Goal: Check status: Check status

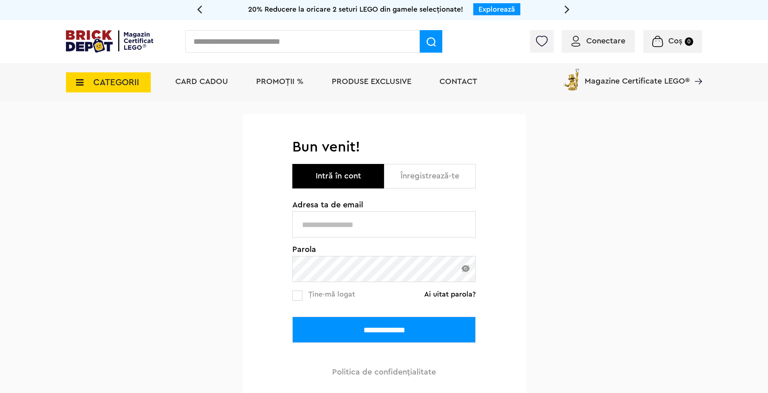
click at [401, 223] on input "text" at bounding box center [383, 224] width 183 height 26
type input "**********"
click at [373, 326] on input "**********" at bounding box center [383, 330] width 183 height 26
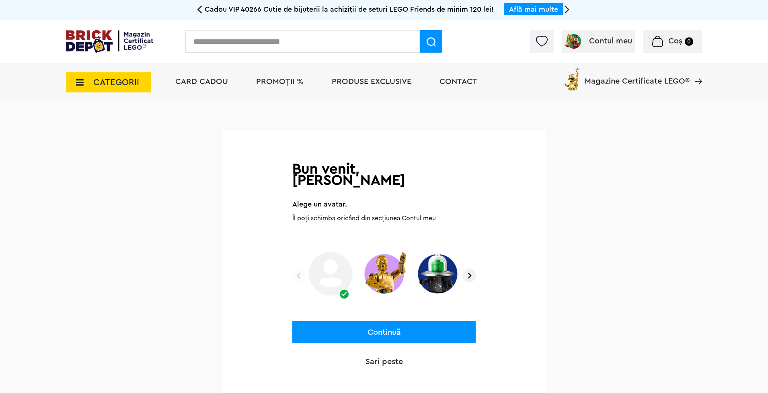
click at [395, 325] on button "Continuă" at bounding box center [383, 332] width 183 height 22
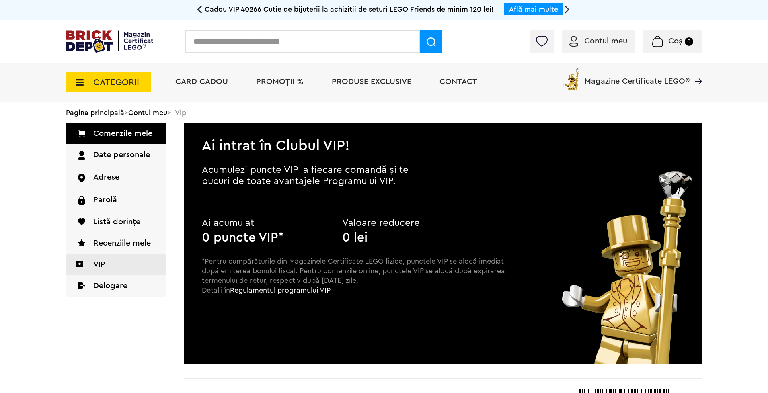
click at [599, 39] on div at bounding box center [640, 43] width 123 height 8
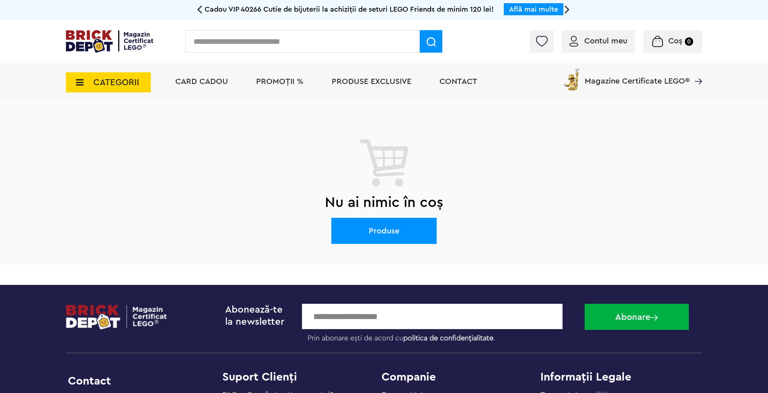
click at [653, 81] on span "Magazine Certificate LEGO®" at bounding box center [636, 76] width 105 height 18
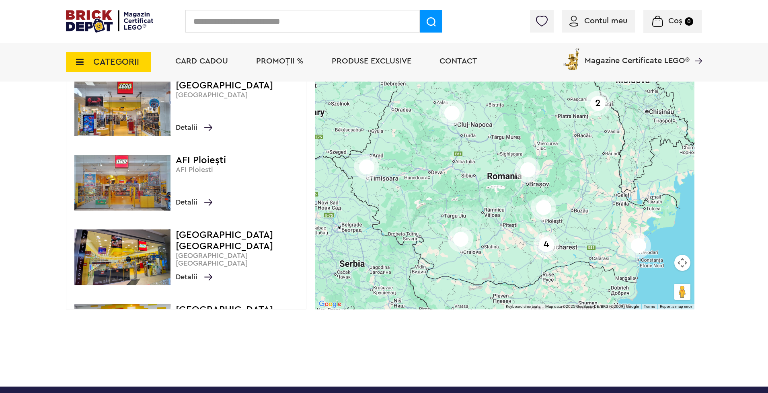
scroll to position [604, 0]
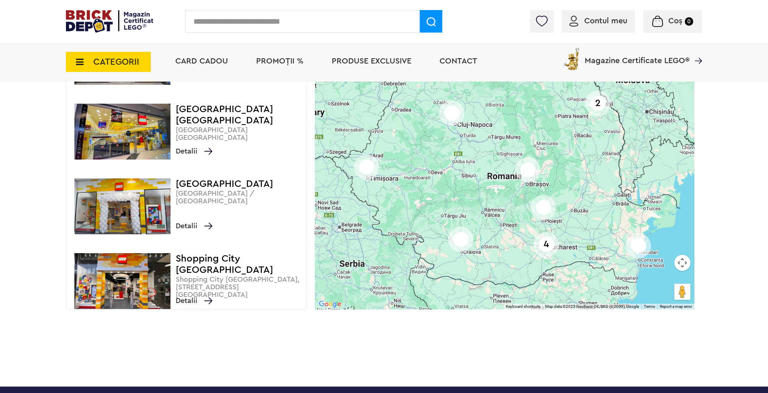
click at [100, 14] on img at bounding box center [109, 21] width 87 height 23
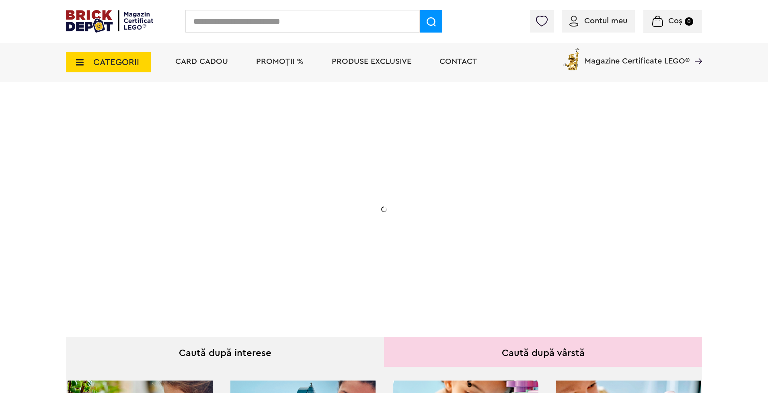
click at [612, 21] on div at bounding box center [640, 23] width 123 height 8
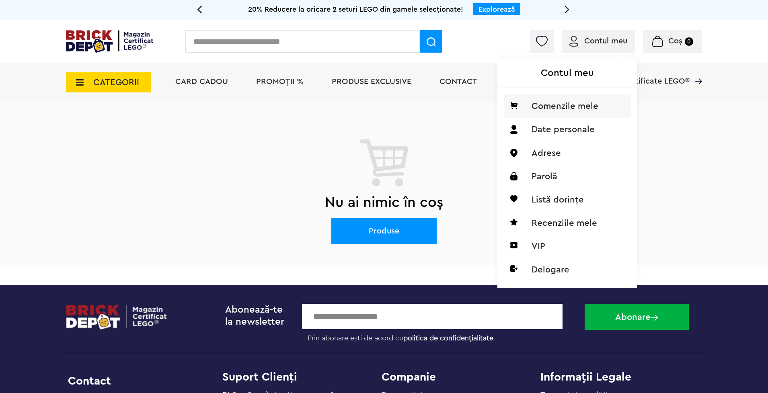
click at [568, 106] on li "Comenzile mele" at bounding box center [566, 105] width 127 height 23
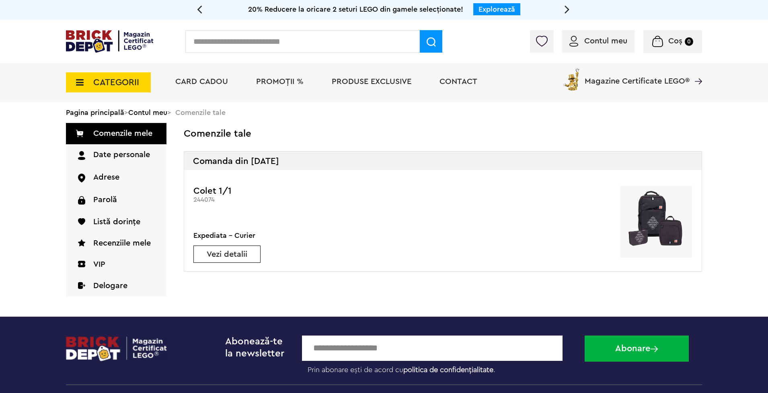
click at [238, 252] on link "Vezi detalii" at bounding box center [227, 254] width 66 height 8
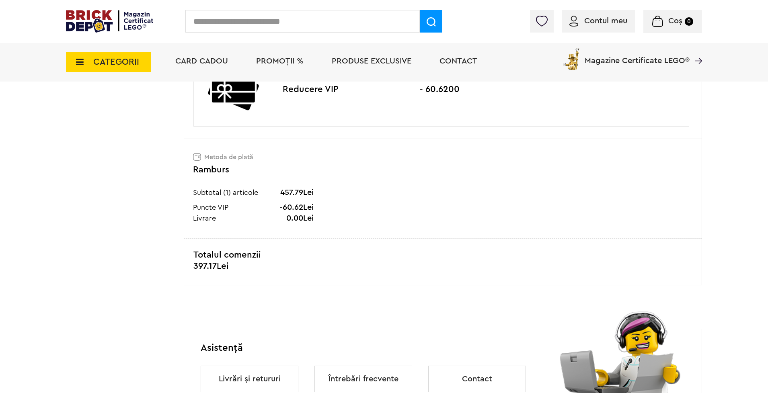
scroll to position [566, 0]
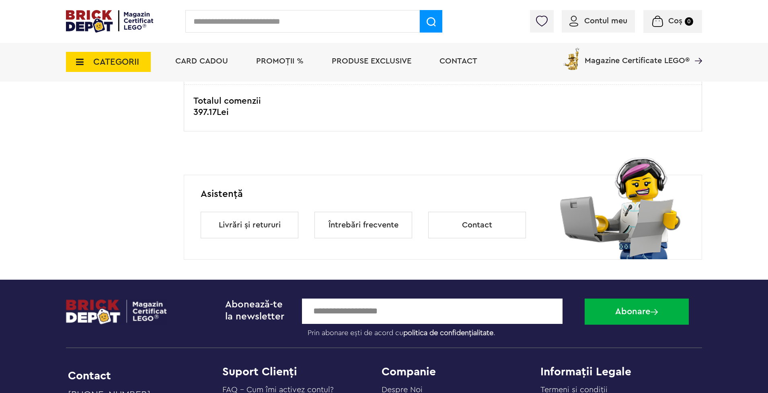
click at [260, 224] on link "Livrări și retururi" at bounding box center [250, 225] width 62 height 27
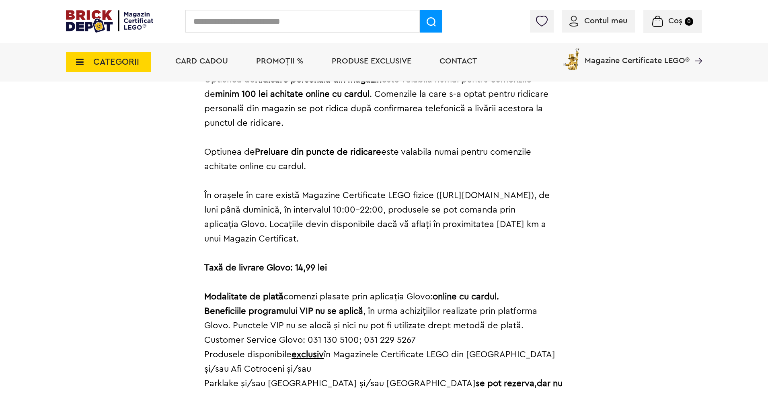
scroll to position [695, 0]
